Goal: Task Accomplishment & Management: Complete application form

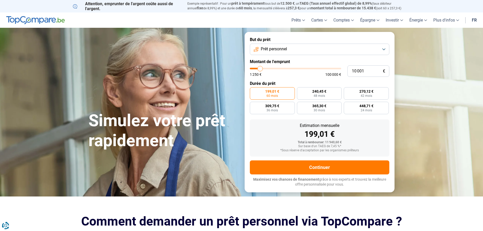
type input "9 500"
type input "9500"
type input "9 750"
type input "9750"
type input "10 250"
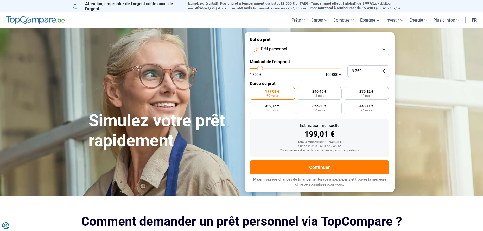
type input "10250"
type input "10 500"
type input "10500"
type input "10 750"
type input "10750"
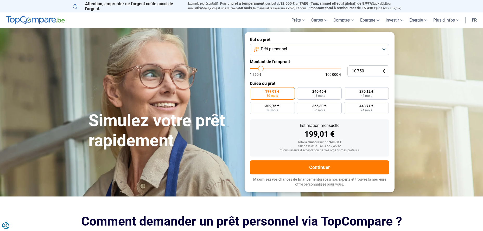
type input "11 000"
type input "11000"
type input "11 250"
type input "11250"
type input "11 750"
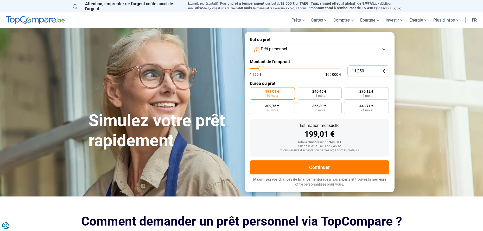
type input "11750"
type input "12 000"
type input "12000"
type input "12 250"
type input "12250"
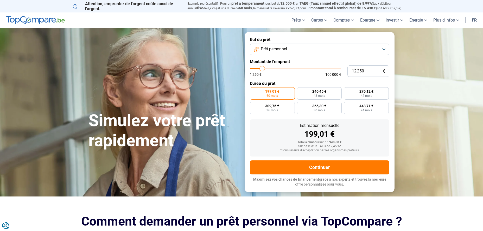
type input "12 500"
type input "12500"
type input "12 750"
type input "12750"
type input "13 250"
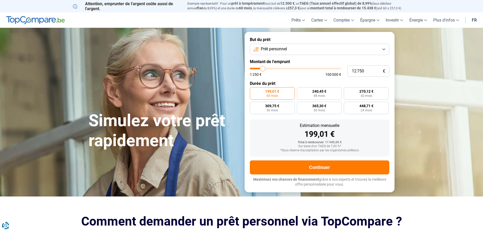
type input "13250"
type input "13 500"
type input "13500"
type input "13 750"
type input "13750"
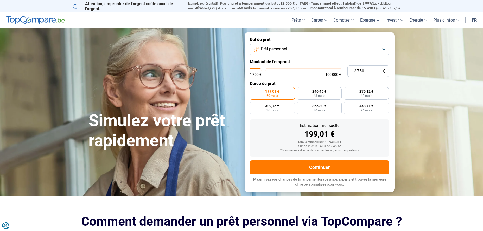
type input "14 000"
type input "14000"
type input "14 250"
type input "14250"
type input "14 750"
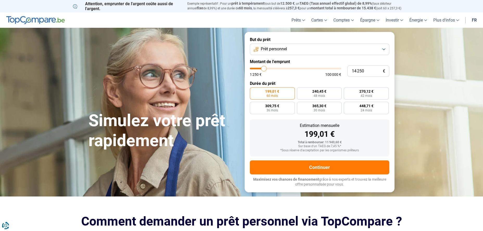
type input "14750"
type input "14 250"
type input "14250"
type input "14 000"
type input "14000"
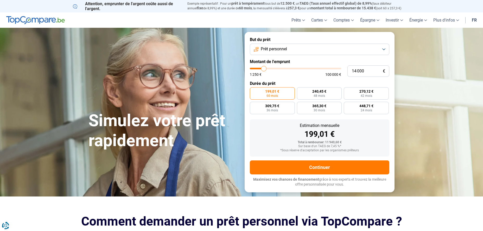
type input "13 750"
type input "13750"
type input "13 500"
type input "13500"
type input "13 250"
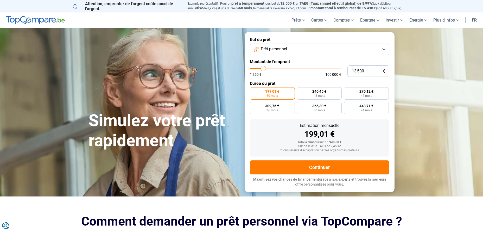
type input "13250"
type input "12 750"
type input "12750"
type input "12 500"
type input "12500"
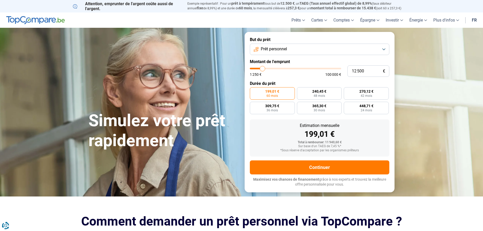
type input "12 250"
type input "12250"
type input "12 000"
type input "12000"
type input "11 750"
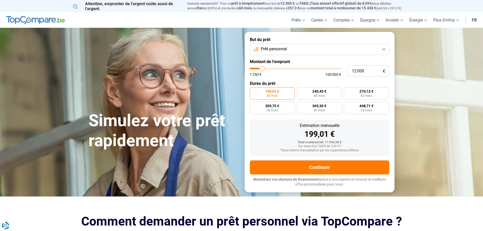
type input "11750"
type input "11 250"
type input "11250"
type input "11 000"
type input "11000"
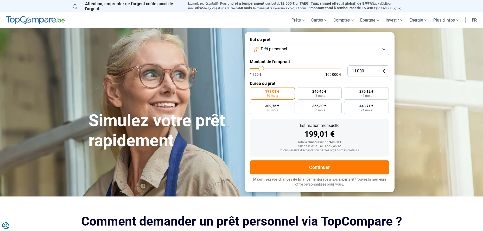
type input "10 750"
type input "10750"
click at [261, 69] on input "range" at bounding box center [295, 69] width 91 height 2
click at [313, 93] on span "258,46 €" at bounding box center [319, 92] width 14 height 4
click at [300, 91] on input "258,46 € 48 mois" at bounding box center [298, 88] width 3 height 3
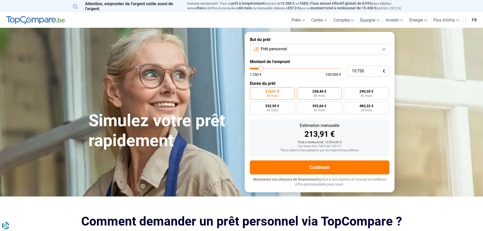
radio input "true"
type input "9 750"
type input "9750"
type input "9 500"
type input "9500"
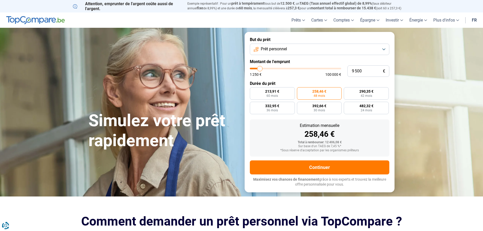
type input "9 250"
type input "9250"
type input "9 000"
type input "9000"
type input "9 250"
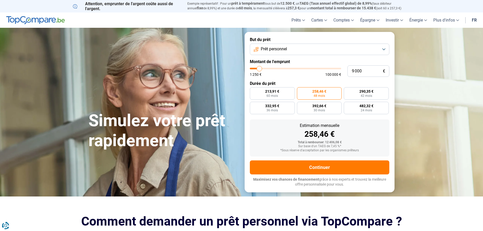
type input "9250"
type input "9 500"
type input "9500"
type input "9 750"
type input "9750"
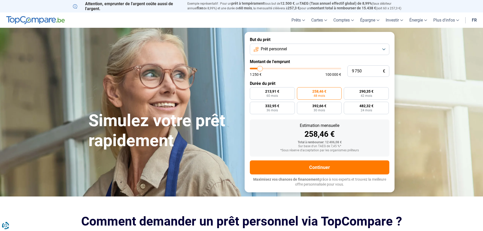
type input "10 250"
type input "10250"
type input "10 500"
type input "10500"
type input "10 750"
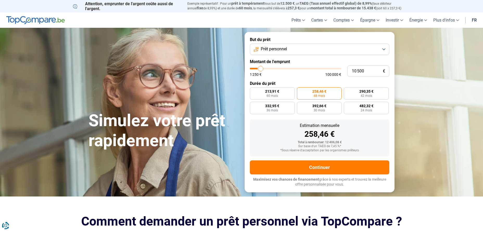
type input "10750"
type input "10 500"
type input "10500"
type input "10 250"
type input "10250"
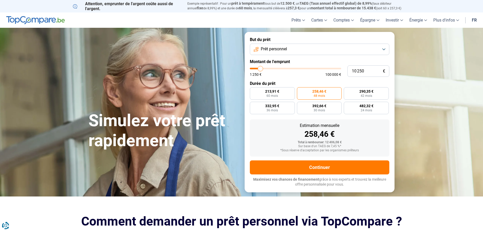
type input "9 750"
type input "9750"
type input "10 250"
type input "10250"
click at [260, 69] on input "range" at bounding box center [295, 69] width 91 height 2
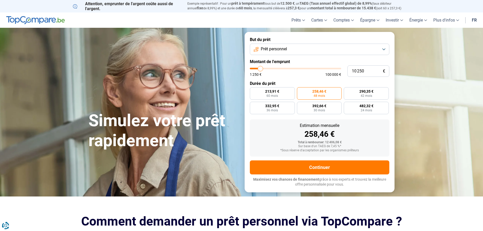
radio input "true"
click at [383, 50] on button "Prêt personnel" at bounding box center [319, 49] width 139 height 11
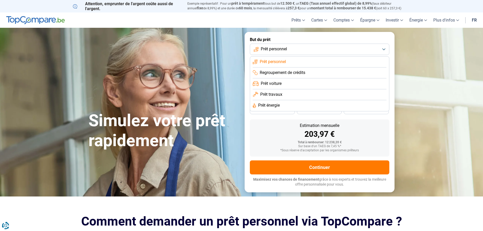
click at [304, 62] on li "Prêt personnel" at bounding box center [319, 62] width 134 height 11
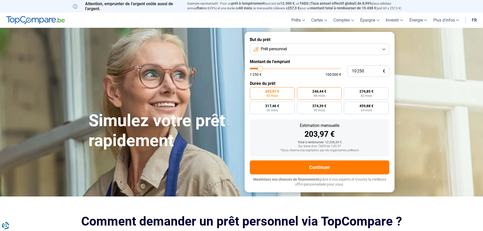
click at [318, 94] on span "48 mois" at bounding box center [318, 95] width 11 height 3
click at [300, 91] on input "246,44 € 48 mois" at bounding box center [298, 88] width 3 height 3
radio input "true"
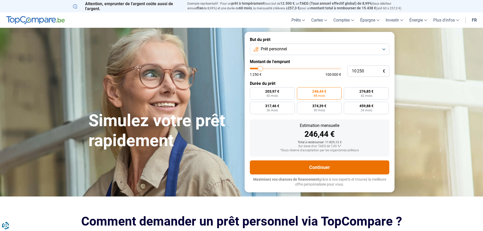
click at [304, 167] on button "Continuer" at bounding box center [319, 168] width 139 height 14
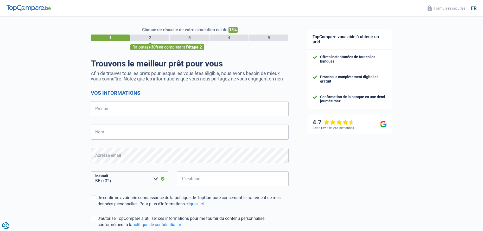
select select "32"
